Goal: Task Accomplishment & Management: Manage account settings

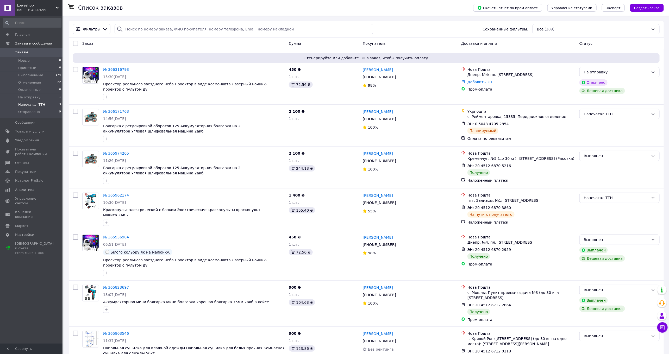
click at [29, 104] on span "Напечатал ТТН" at bounding box center [31, 104] width 27 height 5
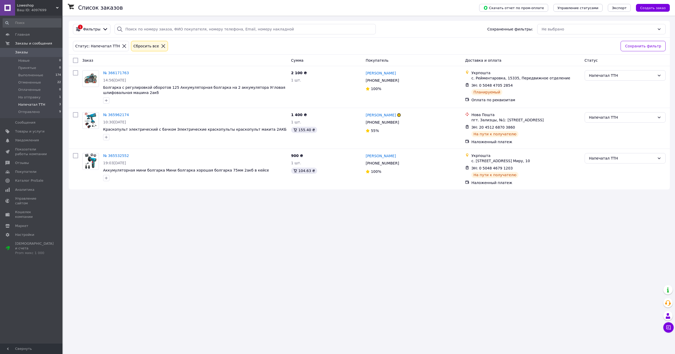
click at [75, 59] on input "checkbox" at bounding box center [75, 60] width 5 height 5
checkbox input "true"
click at [75, 72] on input "checkbox" at bounding box center [75, 72] width 5 height 5
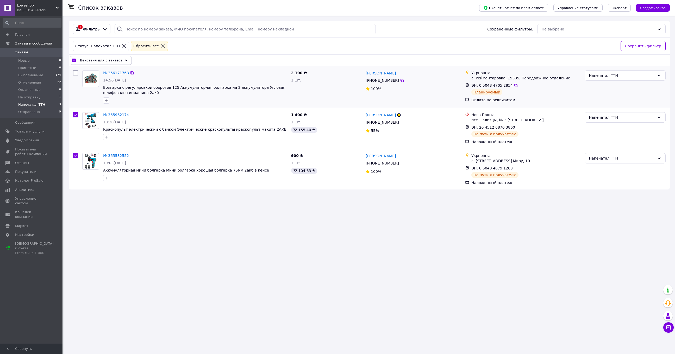
checkbox input "false"
click at [101, 60] on span "Действия для 2 заказов" at bounding box center [101, 60] width 43 height 5
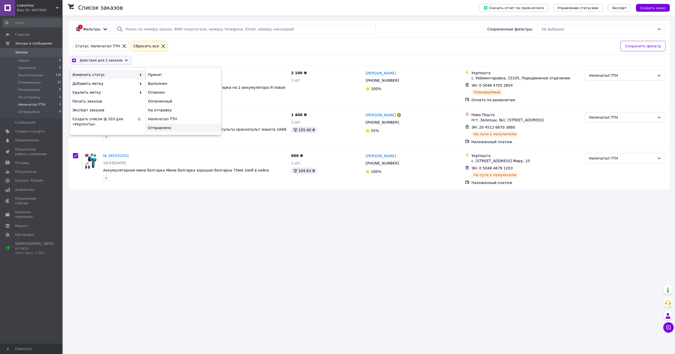
checkbox input "true"
click at [158, 127] on div "Отправлено" at bounding box center [183, 127] width 75 height 9
checkbox input "false"
